Goal: Submit feedback/report problem

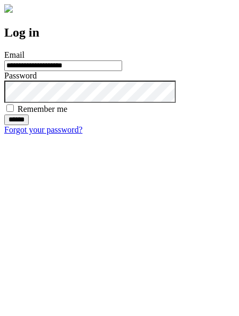
type input "**********"
click at [29, 125] on input "******" at bounding box center [16, 120] width 24 height 11
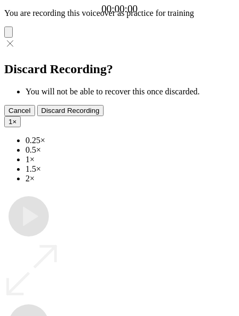
type input "**********"
